Goal: Information Seeking & Learning: Learn about a topic

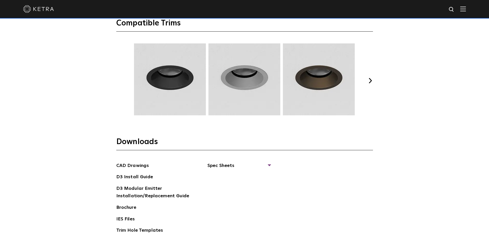
scroll to position [638, 0]
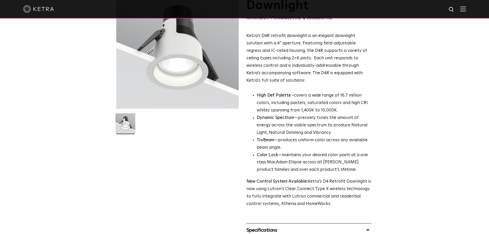
scroll to position [154, 0]
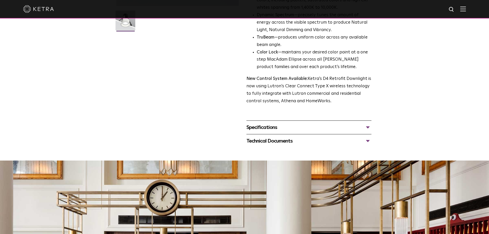
click at [325, 123] on div "Specifications" at bounding box center [308, 127] width 125 height 8
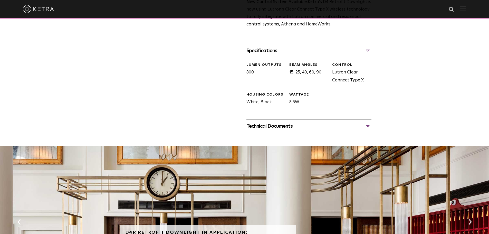
scroll to position [231, 0]
click at [305, 125] on div "Technical Documents" at bounding box center [308, 126] width 125 height 8
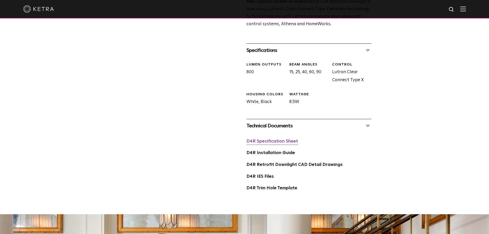
click at [279, 140] on link "D4R Specification Sheet" at bounding box center [272, 141] width 52 height 4
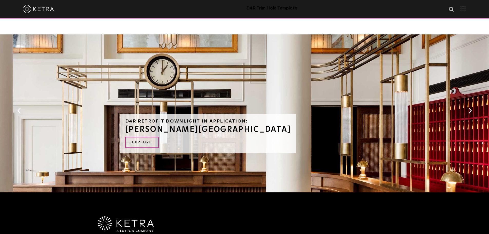
scroll to position [385, 0]
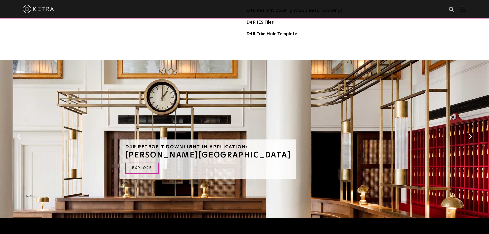
click at [45, 11] on img at bounding box center [38, 9] width 31 height 8
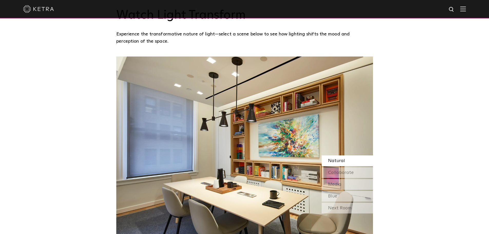
scroll to position [462, 0]
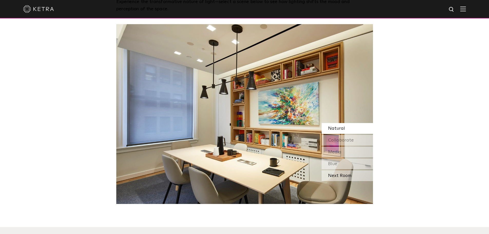
click at [341, 177] on div "Next Room" at bounding box center [346, 175] width 51 height 11
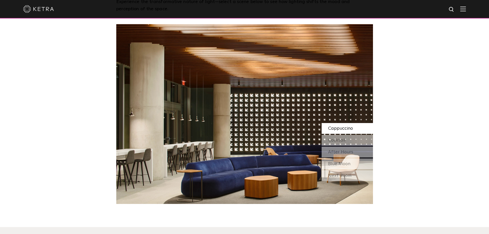
click at [341, 177] on div "Next Room" at bounding box center [346, 175] width 51 height 11
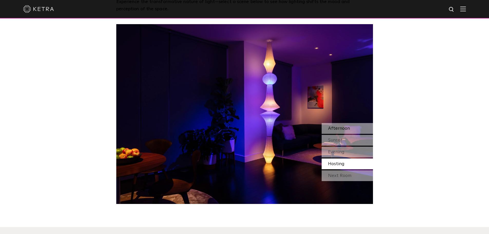
drag, startPoint x: 341, startPoint y: 177, endPoint x: 362, endPoint y: 130, distance: 51.9
click at [362, 130] on div "Afternoon Sunset Evening Hosting Next Room" at bounding box center [346, 152] width 51 height 59
click at [362, 129] on div "Afternoon" at bounding box center [346, 128] width 51 height 11
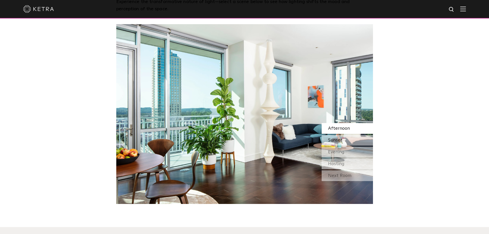
click at [348, 140] on div "Sunset" at bounding box center [346, 140] width 51 height 11
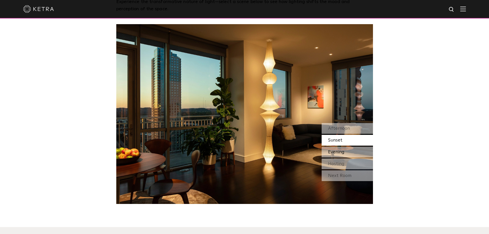
click at [342, 152] on span "Evening" at bounding box center [336, 152] width 16 height 5
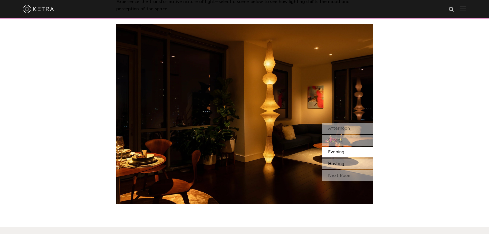
click at [341, 167] on div "Hosting" at bounding box center [346, 163] width 51 height 11
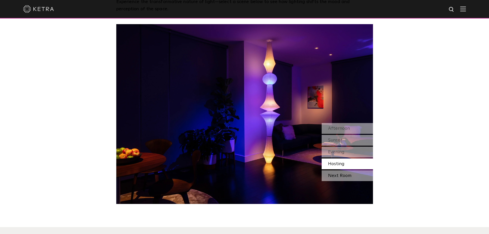
click at [338, 176] on div "Next Room" at bounding box center [346, 175] width 51 height 11
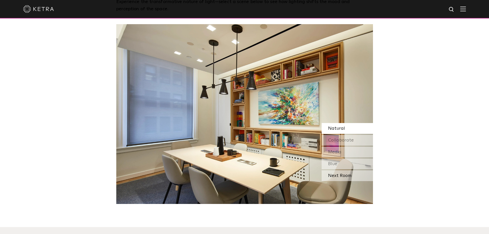
click at [337, 175] on div "Next Room" at bounding box center [346, 175] width 51 height 11
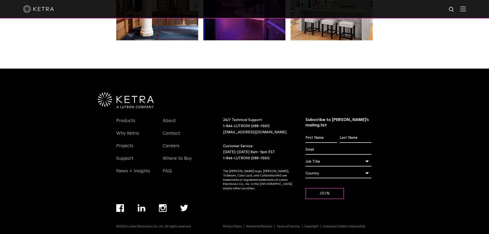
scroll to position [1079, 0]
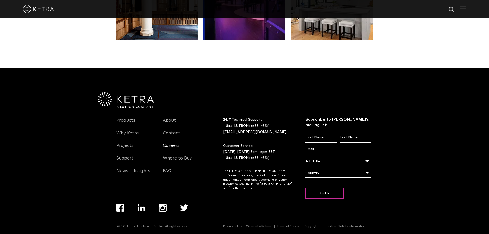
click at [175, 144] on link "Careers" at bounding box center [171, 149] width 17 height 12
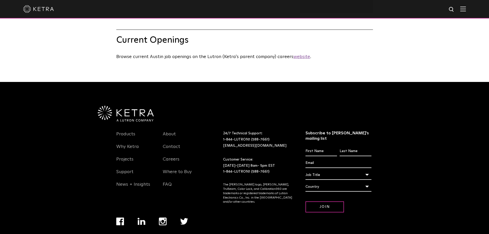
scroll to position [256, 0]
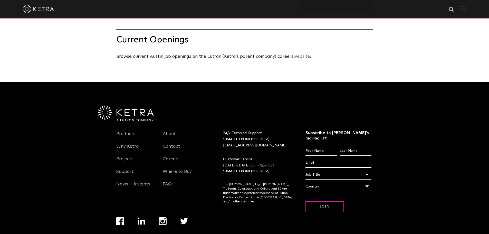
click at [295, 59] on u "website" at bounding box center [301, 56] width 17 height 5
